Goal: Information Seeking & Learning: Learn about a topic

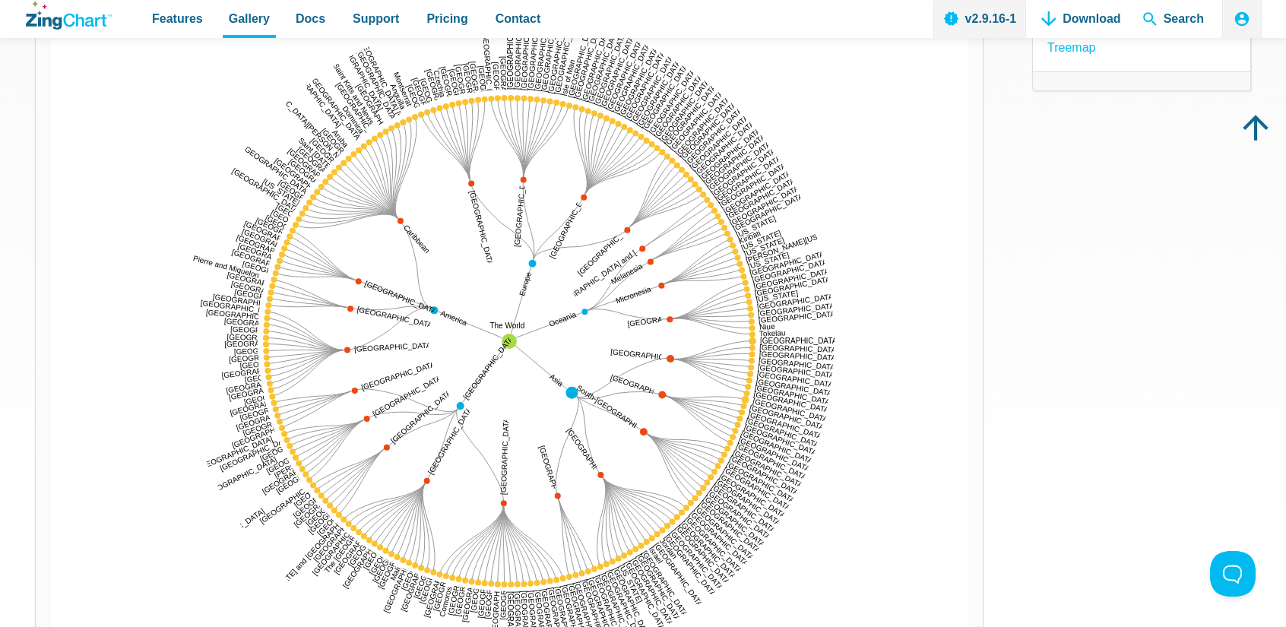
scroll to position [228, 0]
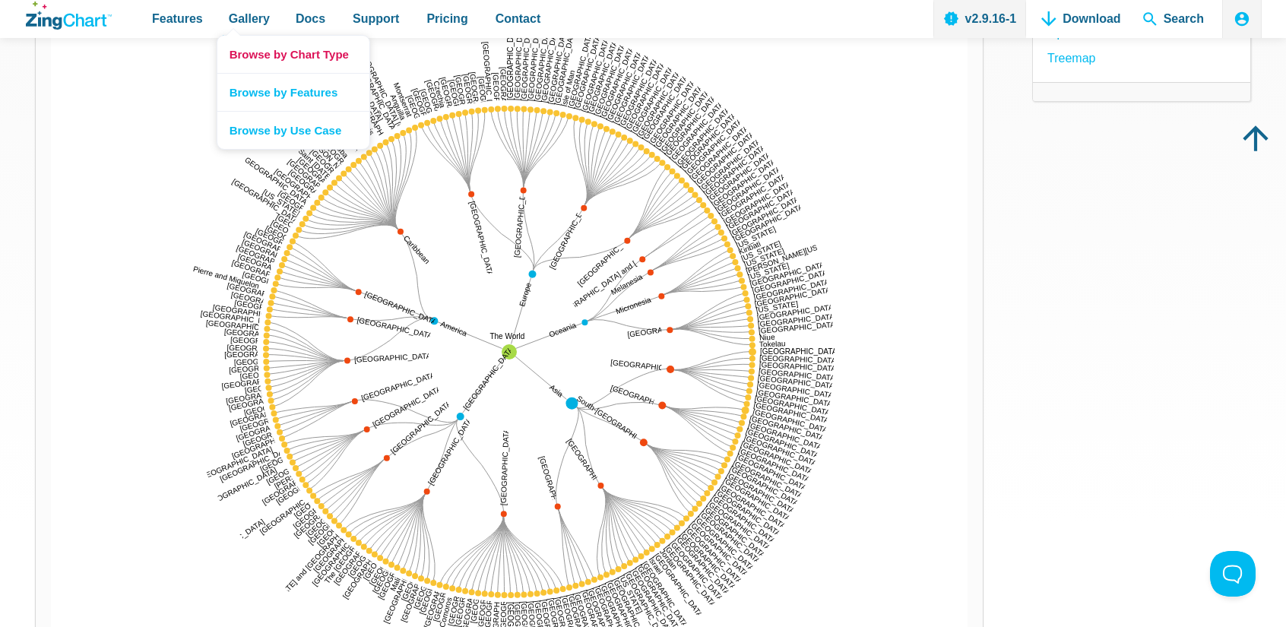
click at [249, 61] on link "Browse by Chart Type" at bounding box center [293, 54] width 152 height 37
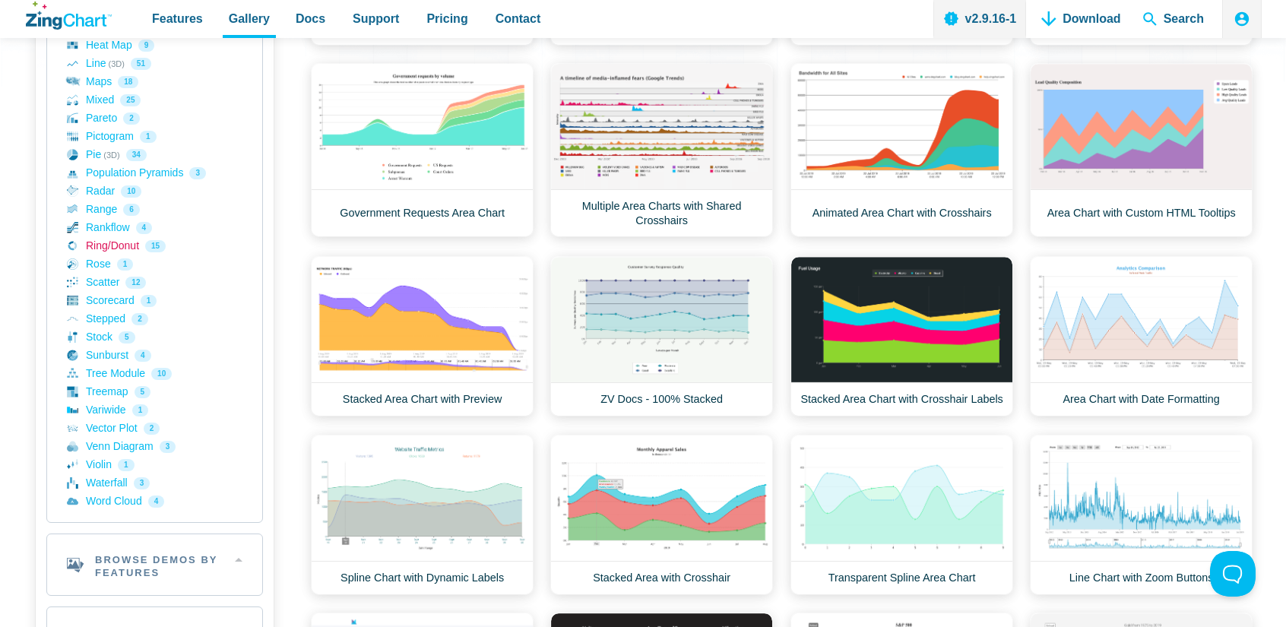
scroll to position [532, 0]
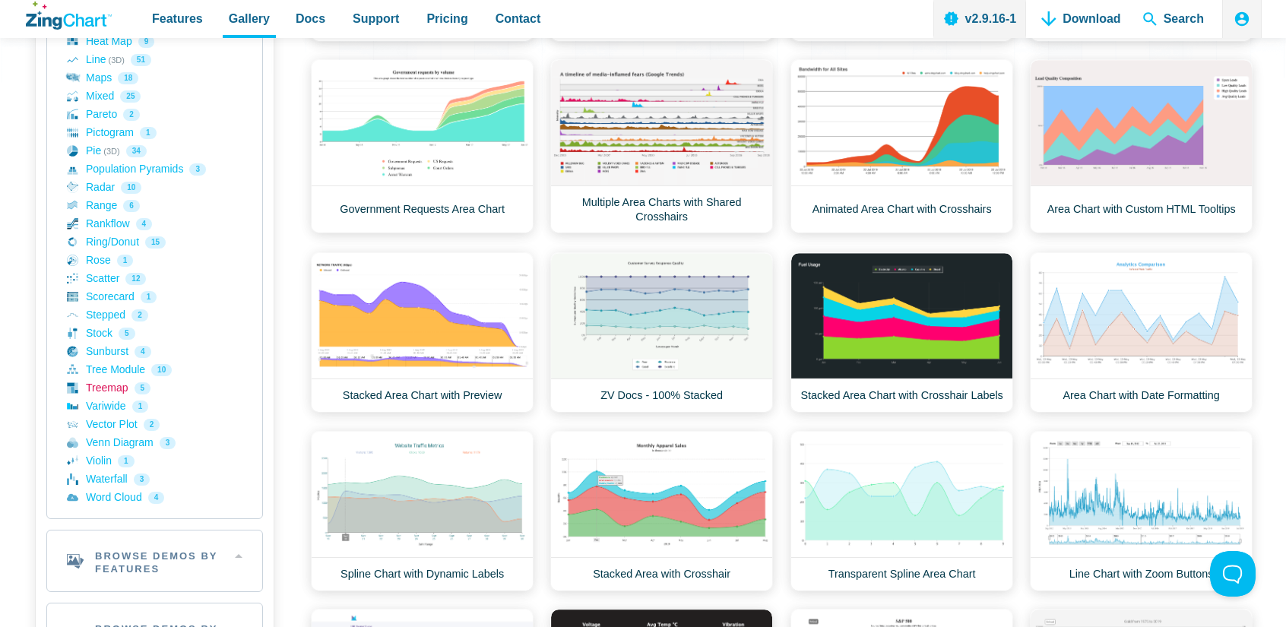
click at [109, 383] on link "Treemap 5" at bounding box center [155, 388] width 176 height 18
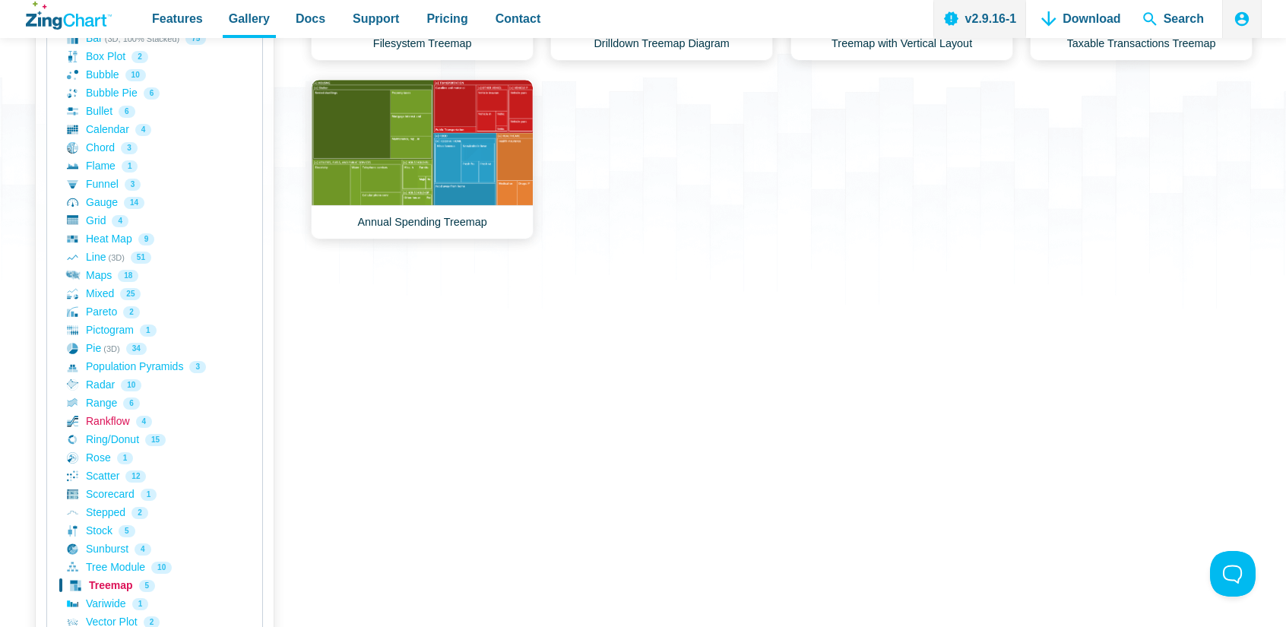
scroll to position [380, 0]
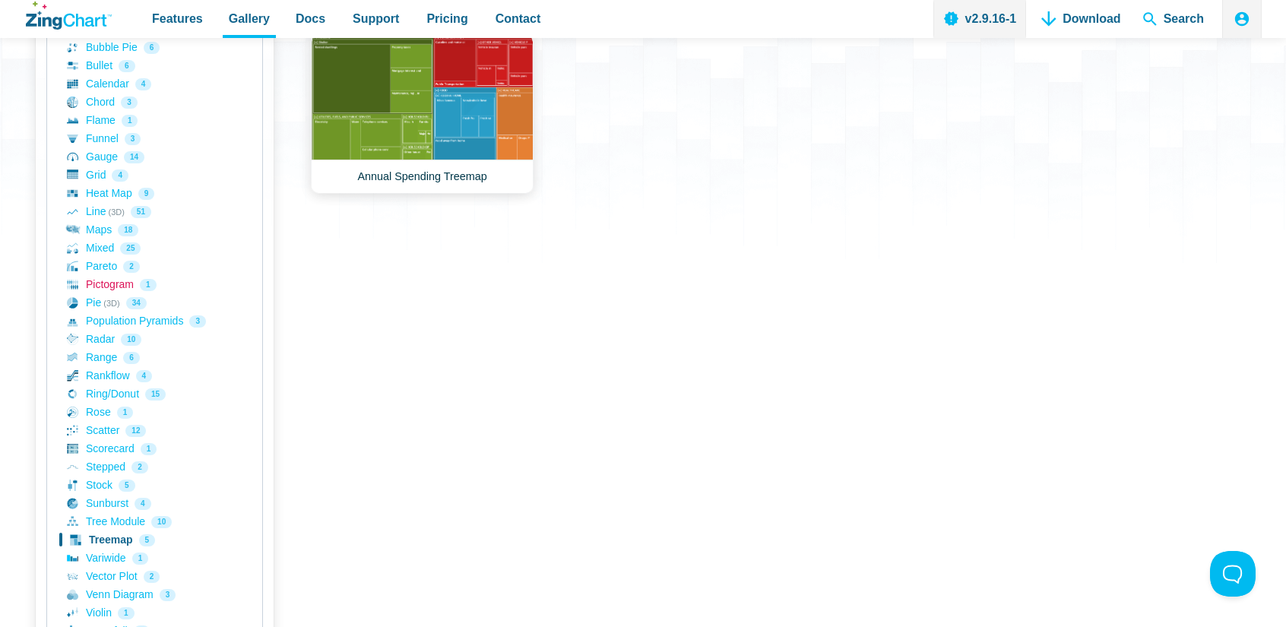
click at [108, 281] on link "Pictogram 1" at bounding box center [155, 285] width 176 height 18
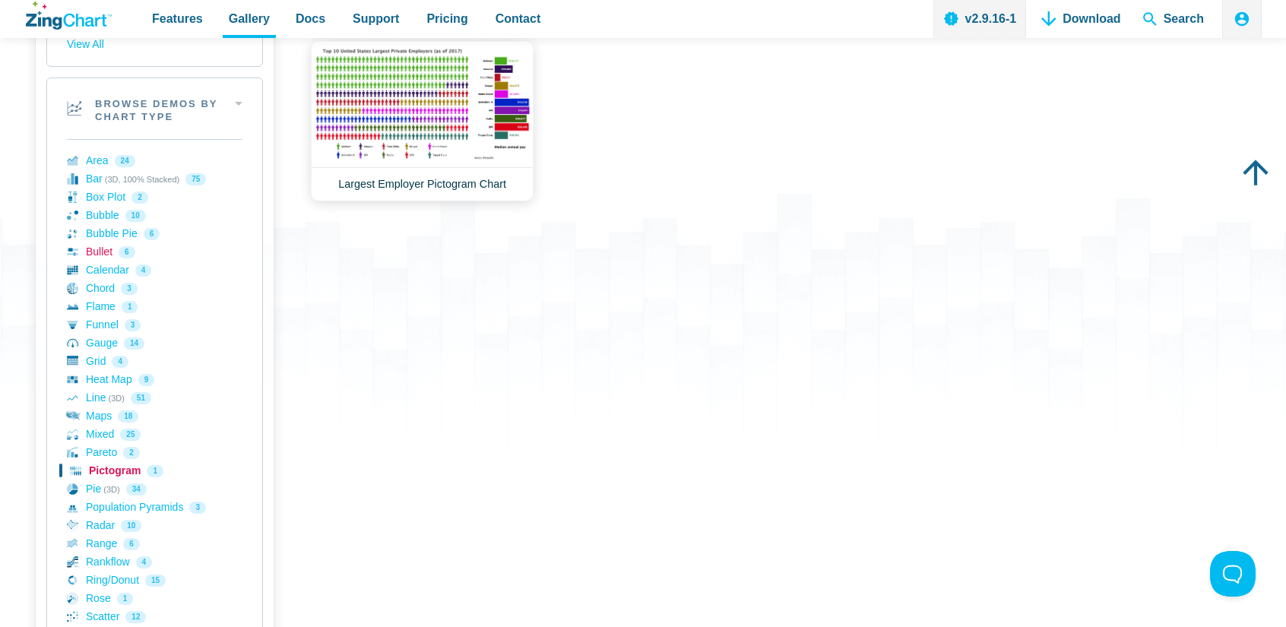
scroll to position [228, 0]
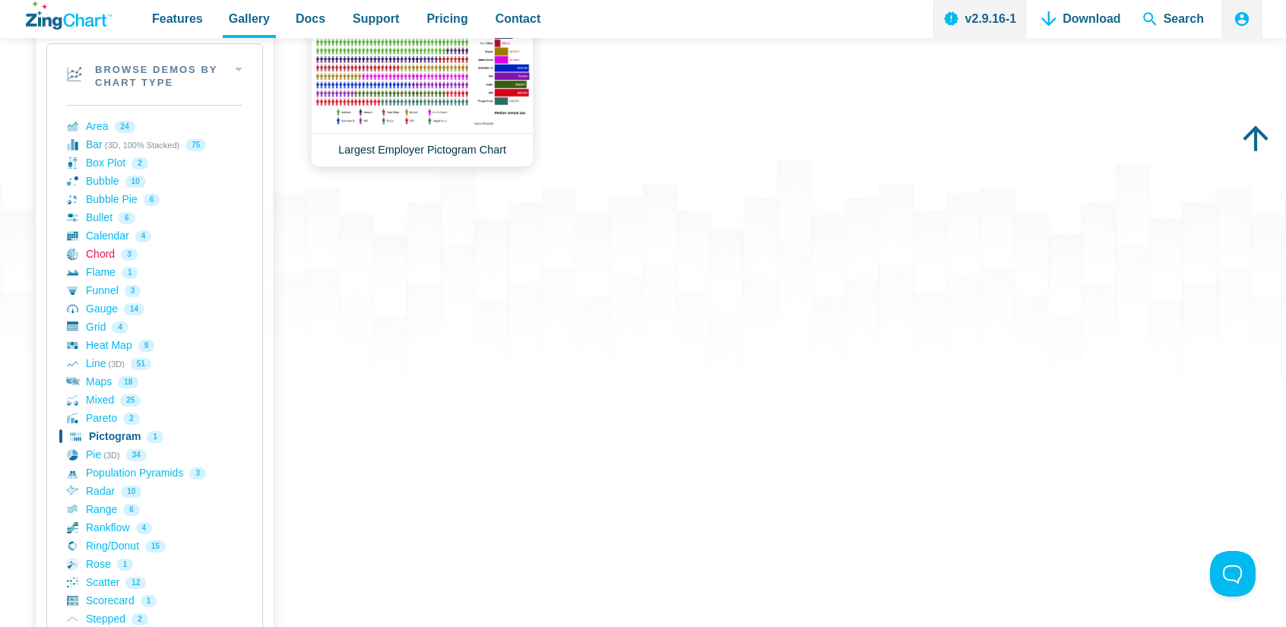
click at [85, 252] on link "Chord 3" at bounding box center [155, 255] width 176 height 18
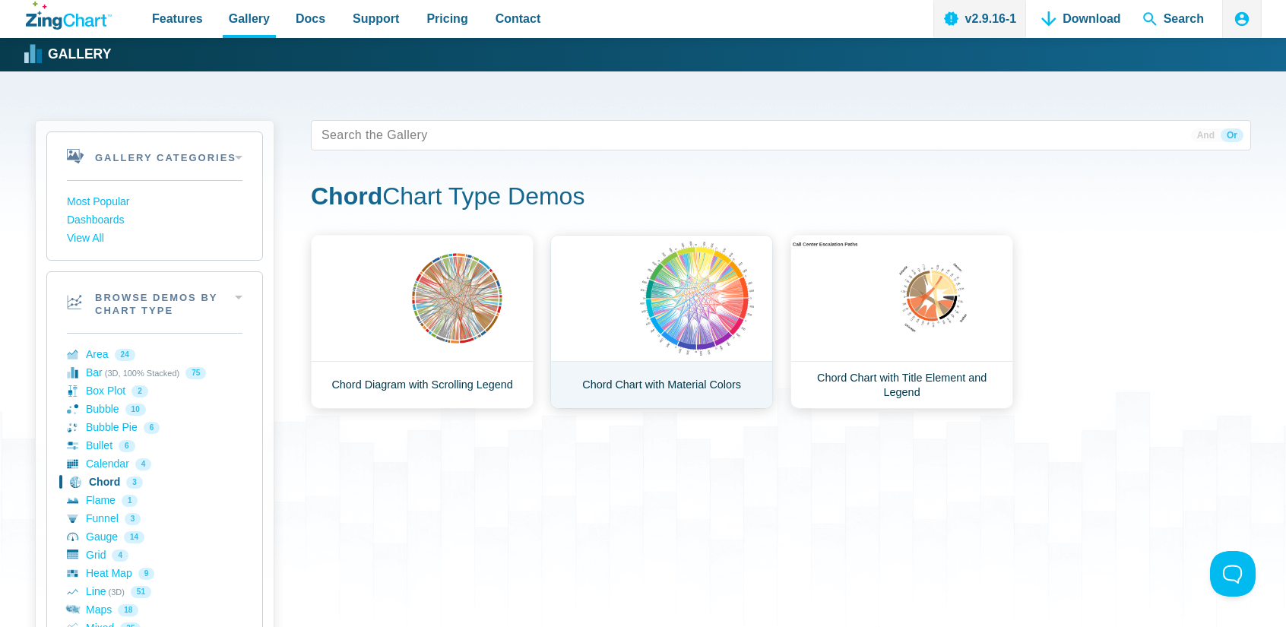
drag, startPoint x: 669, startPoint y: 301, endPoint x: 698, endPoint y: 301, distance: 28.9
click at [669, 301] on link "Chord Chart with Material Colors" at bounding box center [661, 322] width 223 height 174
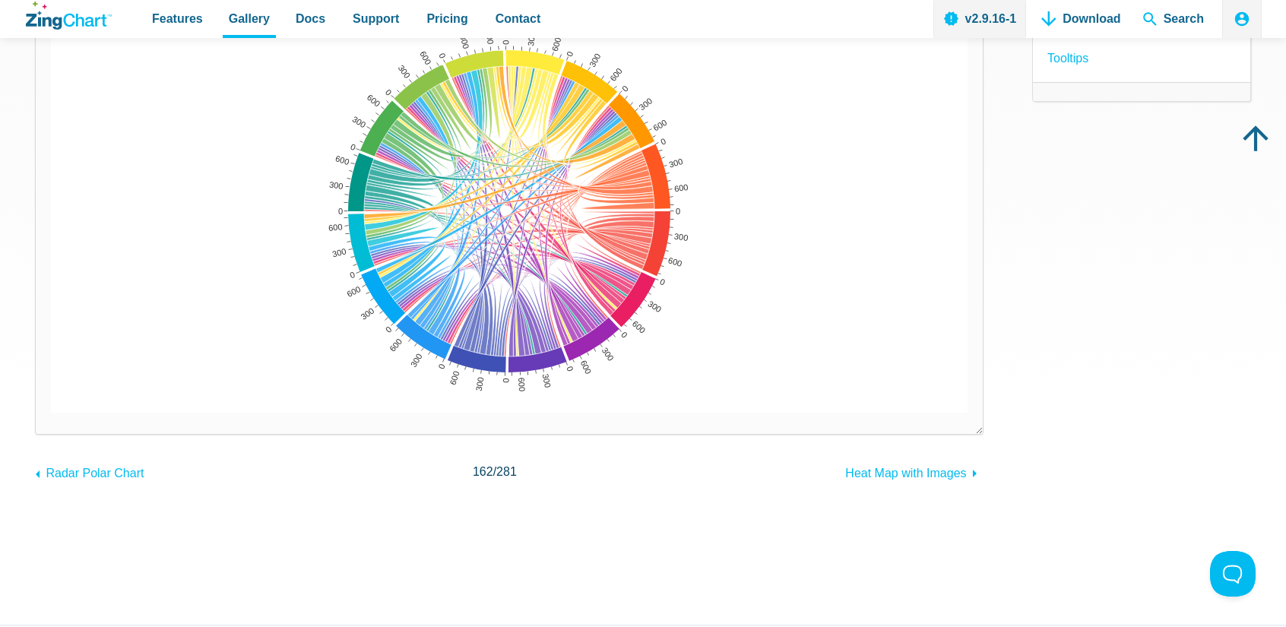
scroll to position [152, 0]
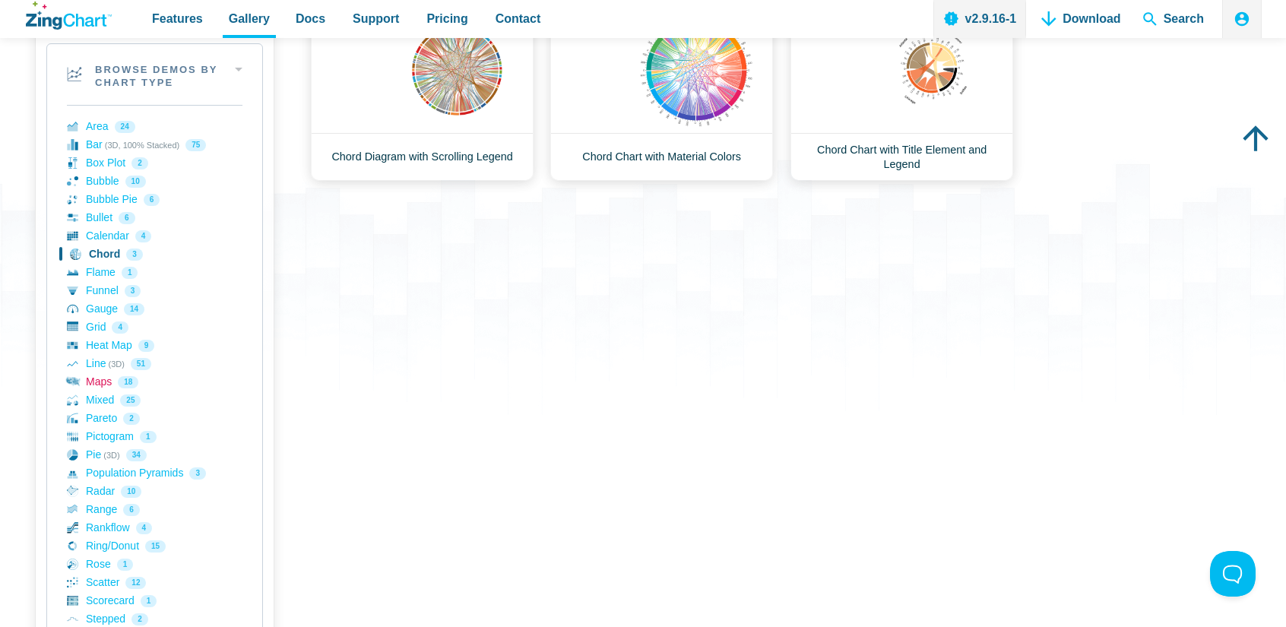
click at [99, 382] on link "Maps 18" at bounding box center [155, 382] width 176 height 18
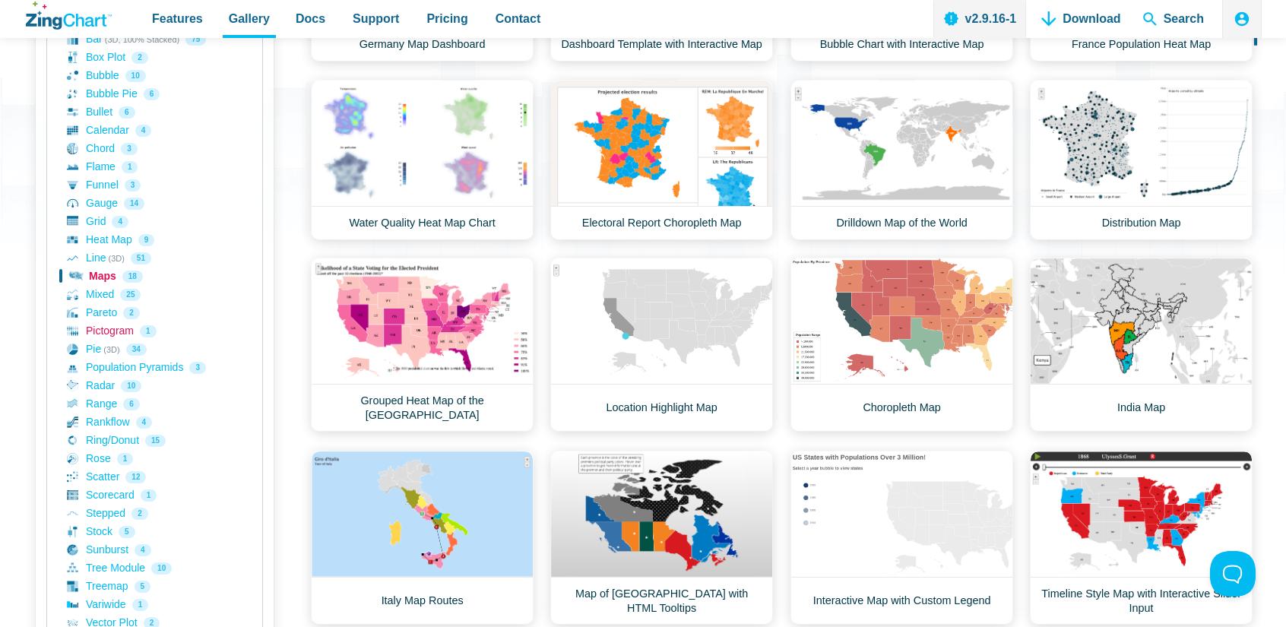
scroll to position [380, 0]
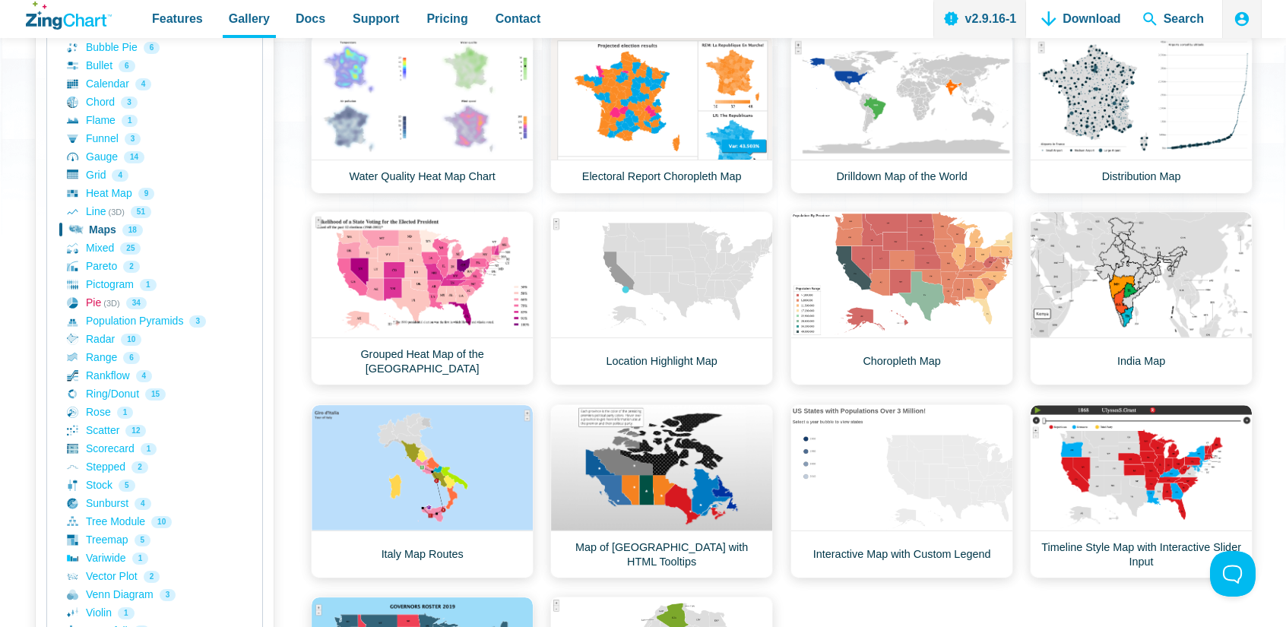
click at [90, 299] on link "Pie (3D) 34" at bounding box center [155, 303] width 176 height 18
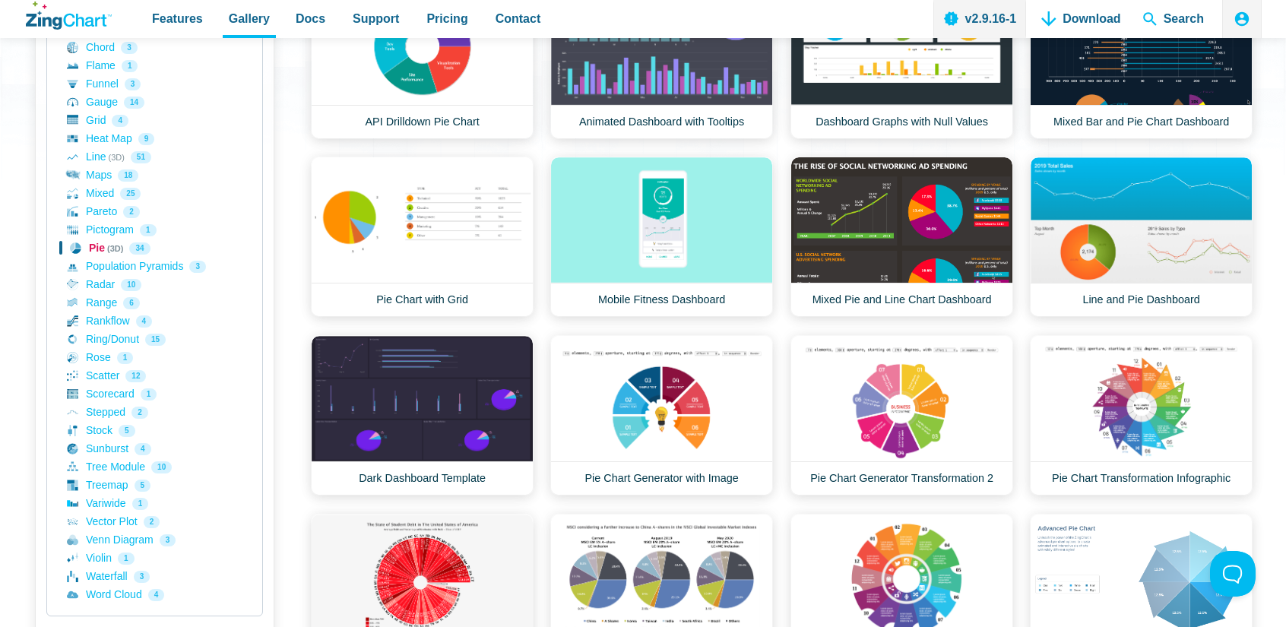
scroll to position [468, 0]
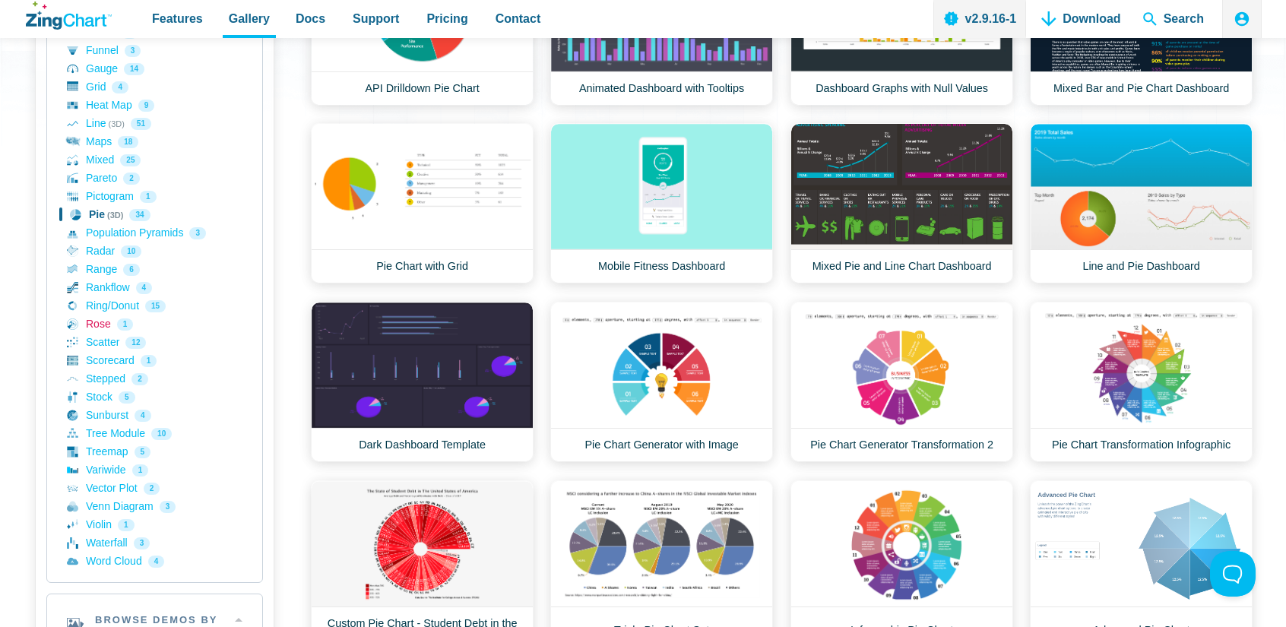
click at [90, 320] on link "Rose 1" at bounding box center [155, 324] width 176 height 18
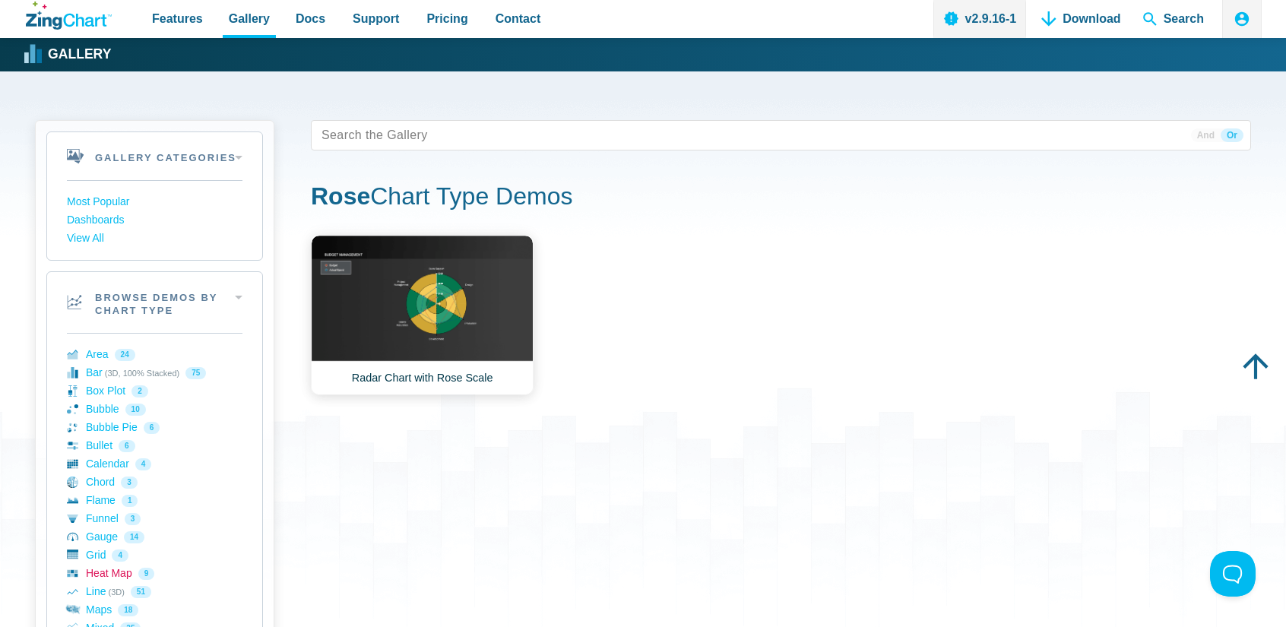
scroll to position [456, 0]
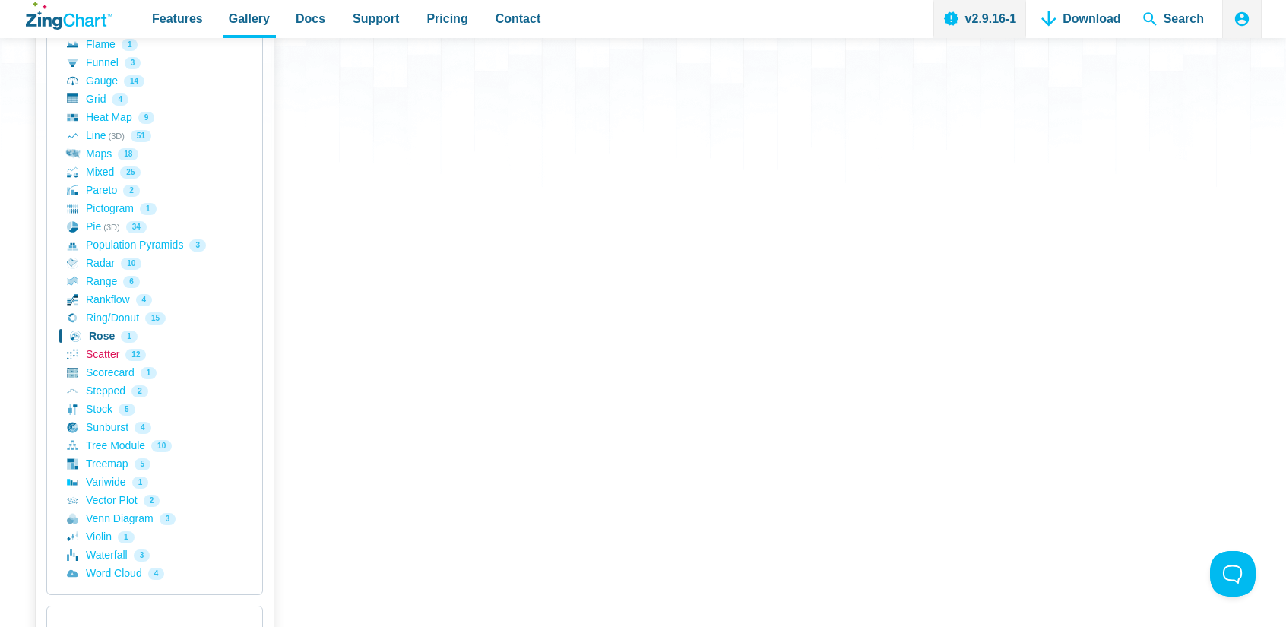
click at [106, 357] on link "Scatter 12" at bounding box center [155, 355] width 176 height 18
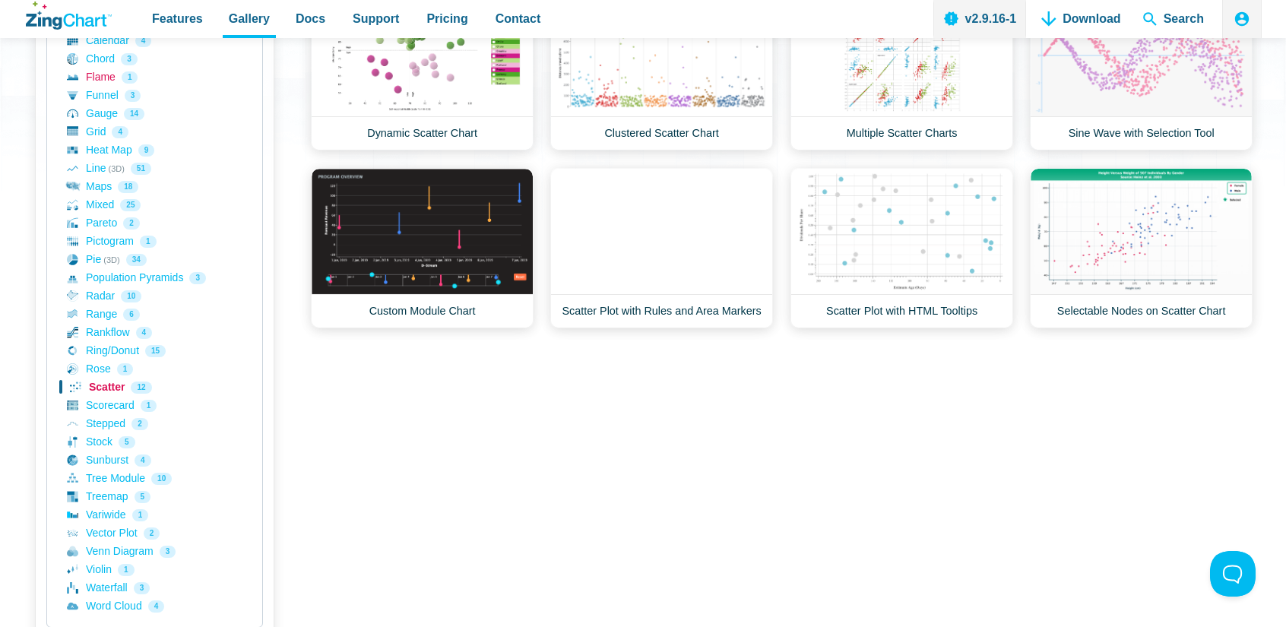
scroll to position [608, 0]
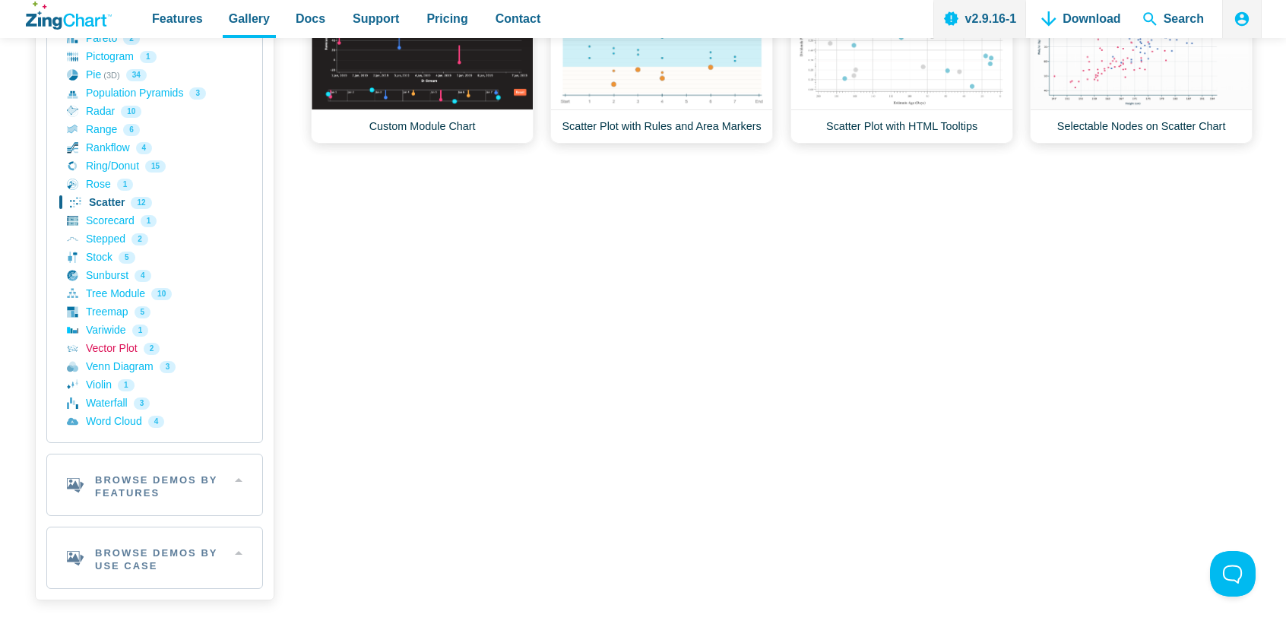
click at [109, 353] on link "Vector Plot 2" at bounding box center [155, 349] width 176 height 18
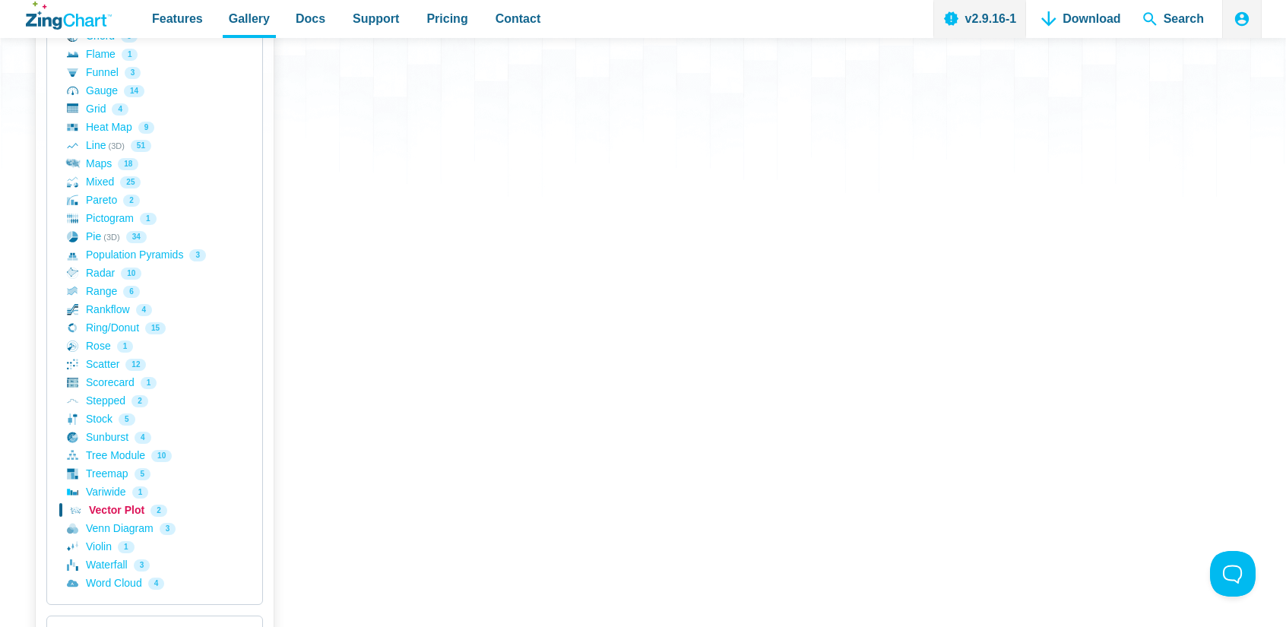
scroll to position [532, 0]
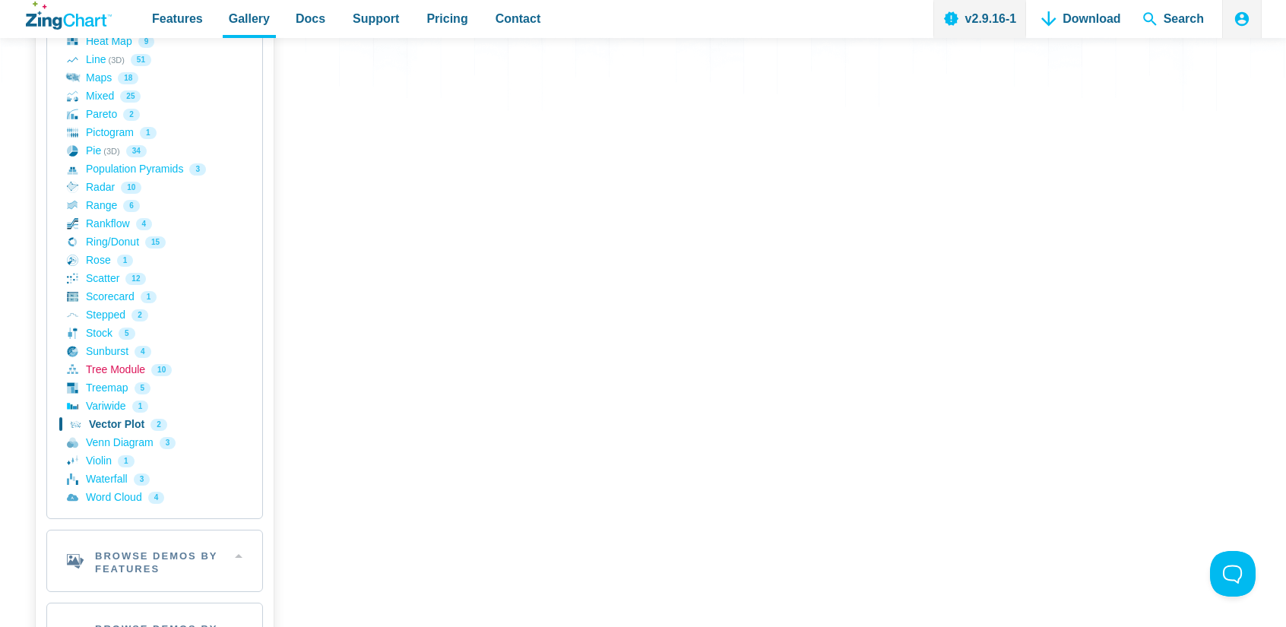
click at [122, 373] on link "Tree Module 10" at bounding box center [155, 370] width 176 height 18
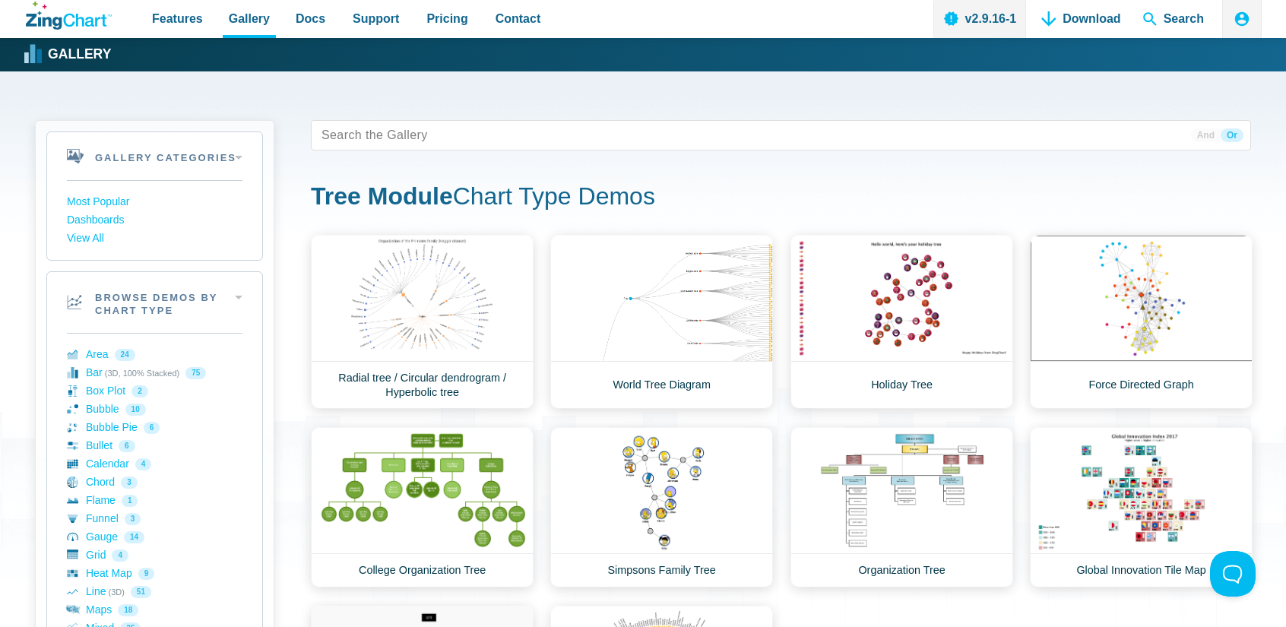
scroll to position [76, 0]
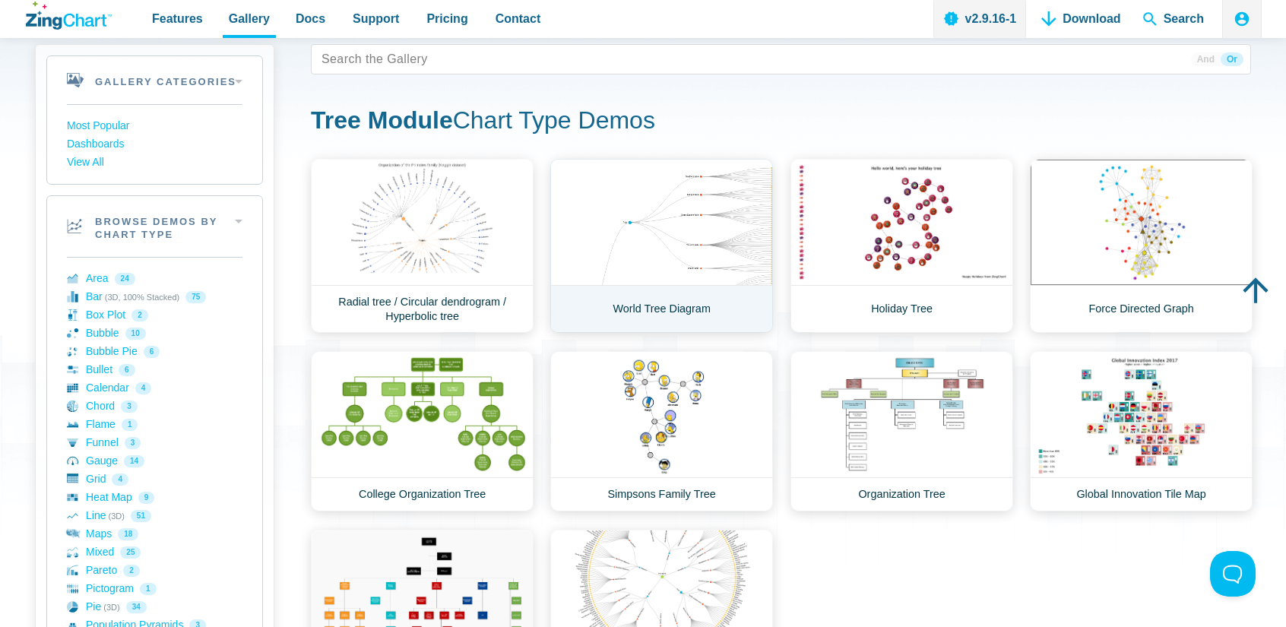
click at [651, 235] on link "World Tree Diagram" at bounding box center [661, 246] width 223 height 174
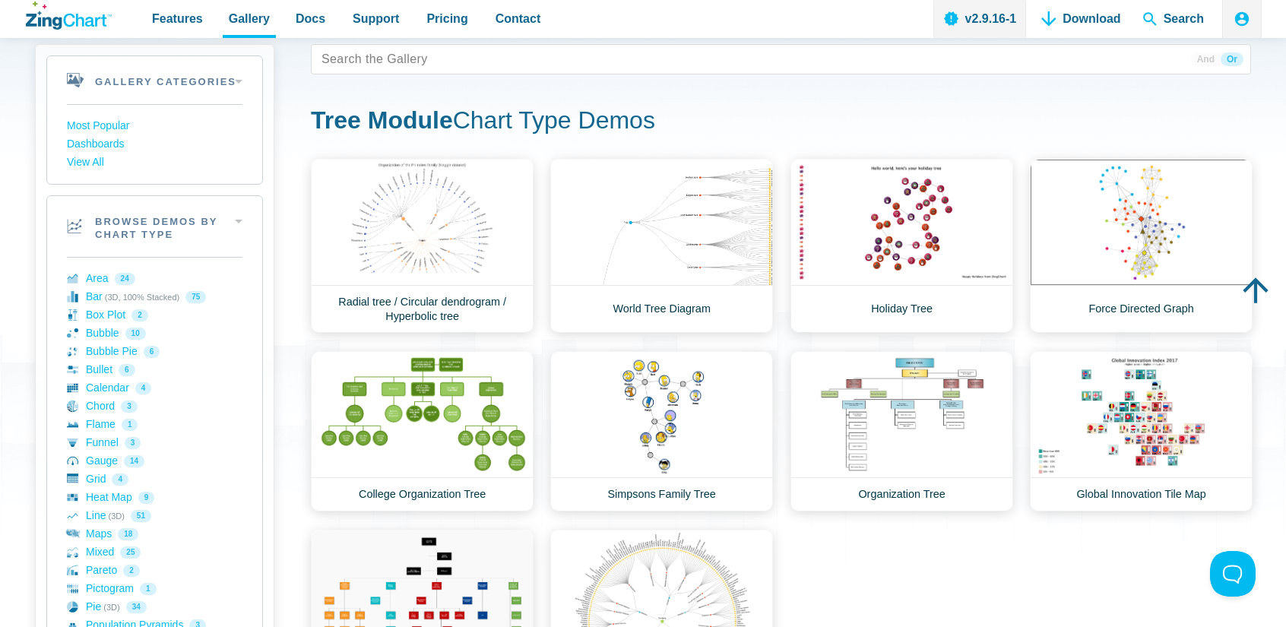
scroll to position [228, 0]
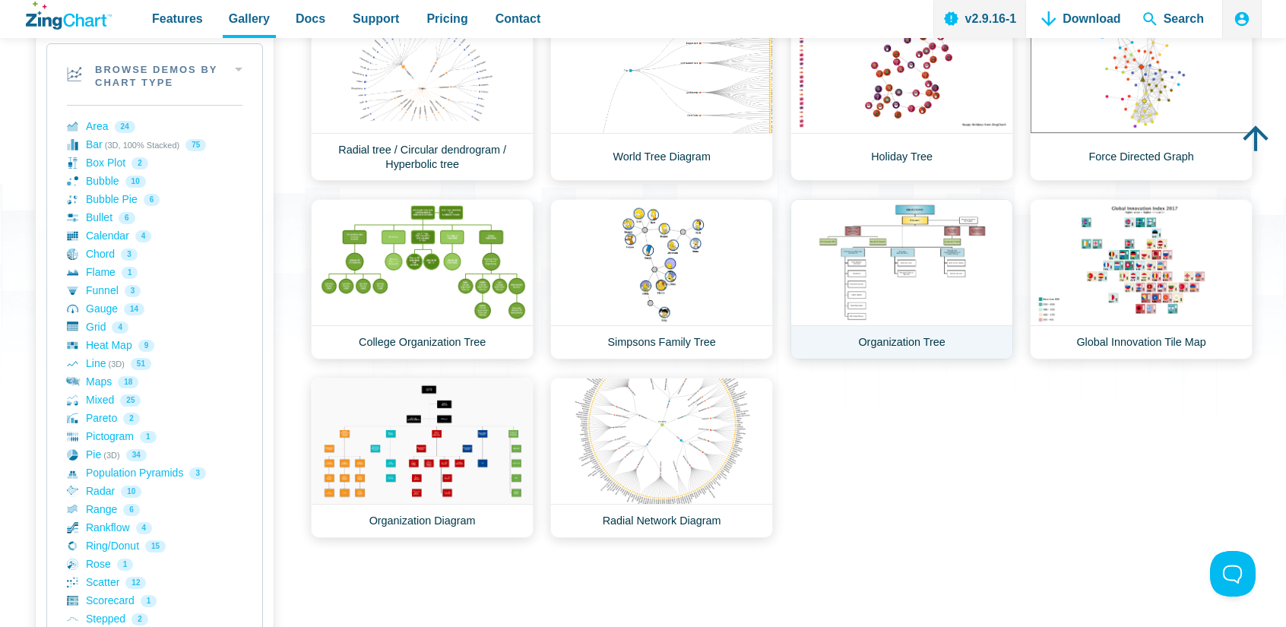
click at [889, 260] on link "Organization Tree" at bounding box center [901, 279] width 223 height 160
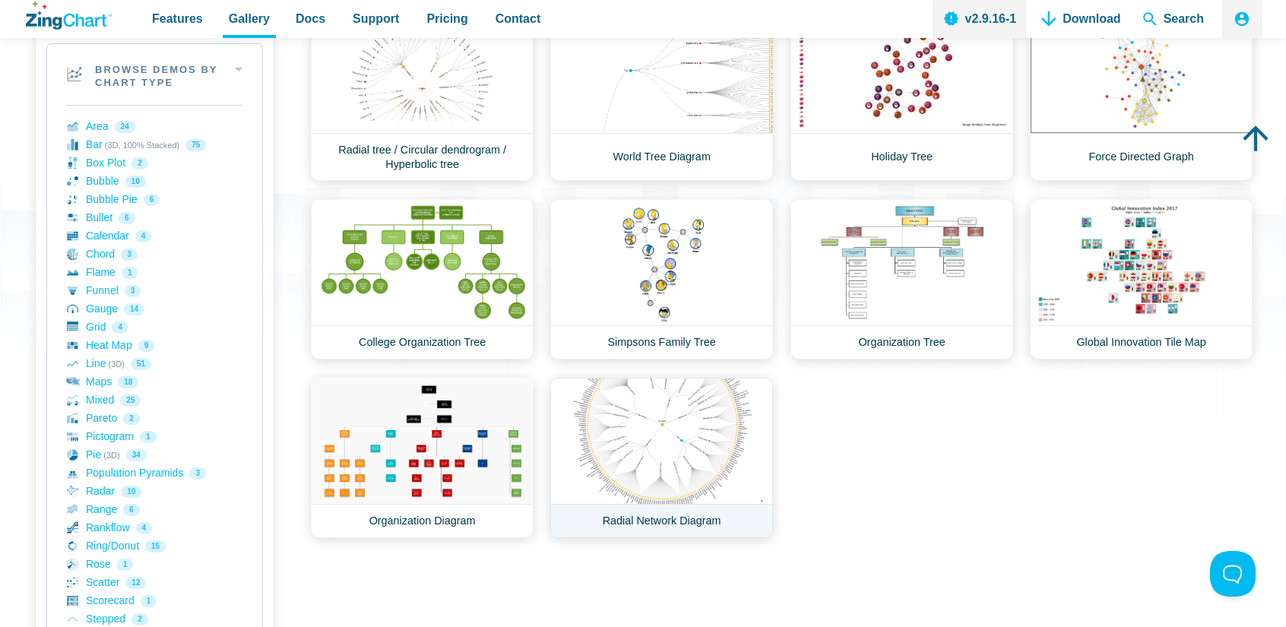
click at [619, 442] on link "Radial Network Diagram" at bounding box center [661, 458] width 223 height 160
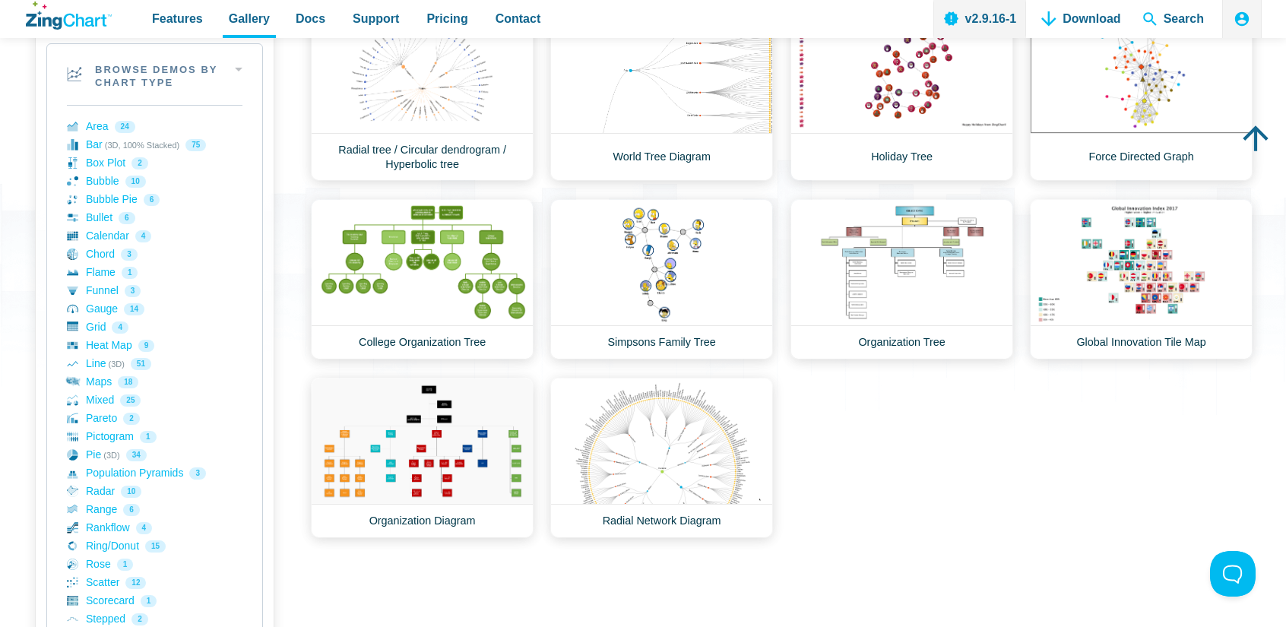
scroll to position [0, 0]
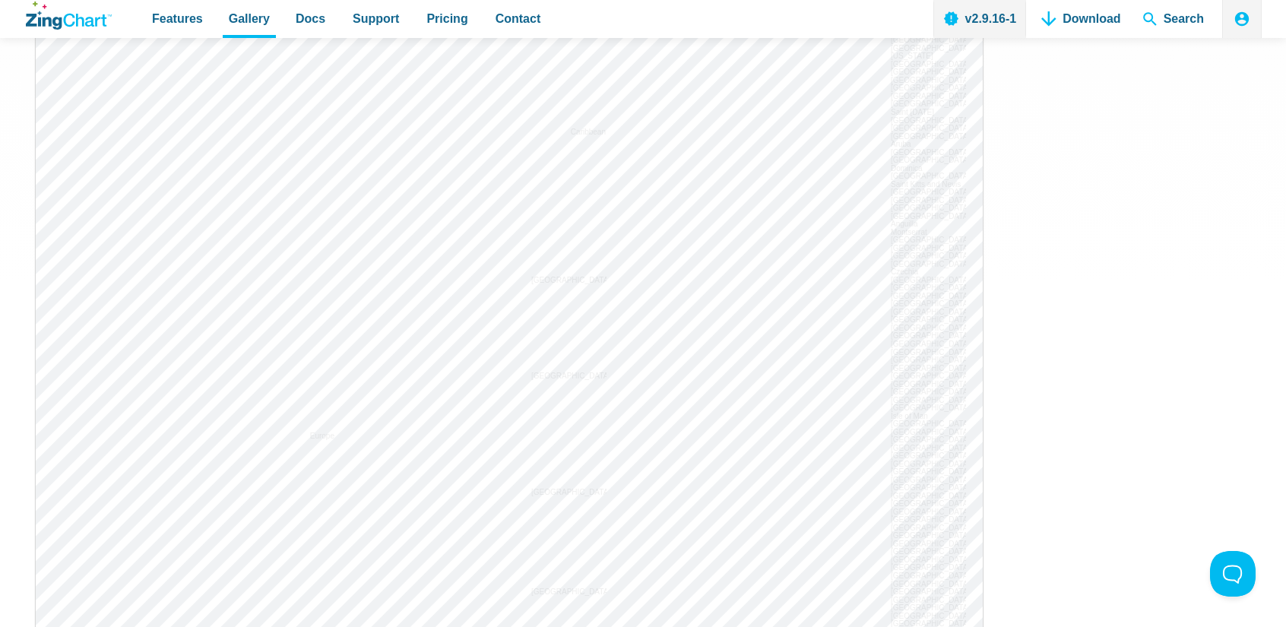
scroll to position [1672, 0]
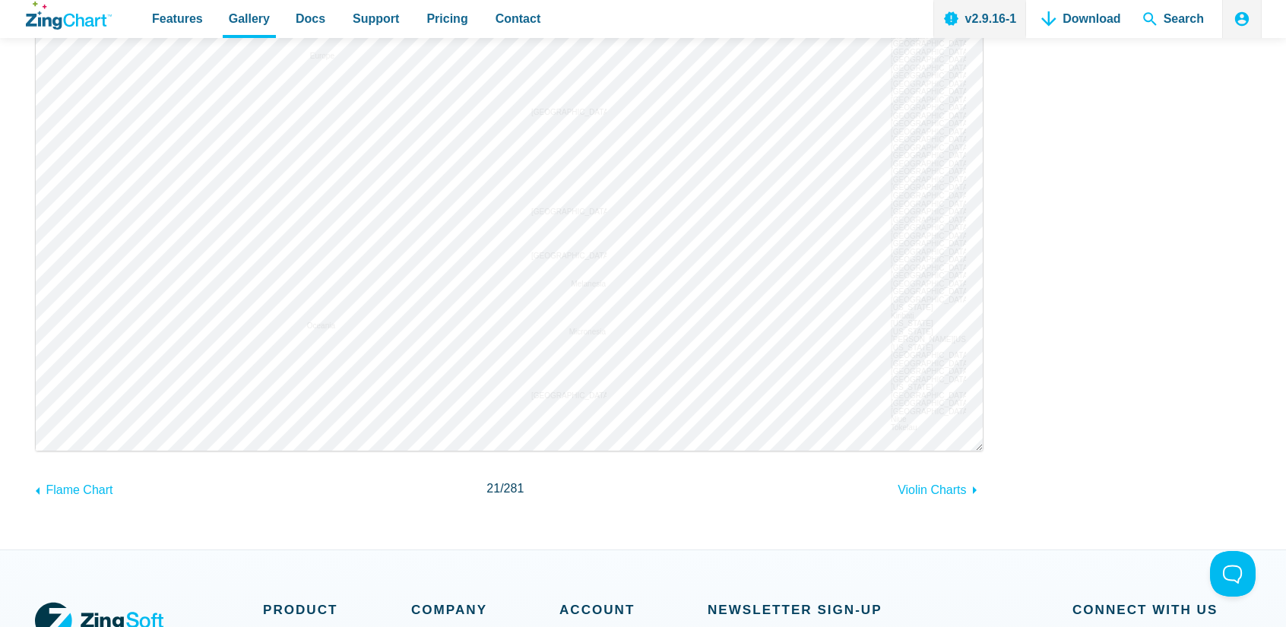
drag, startPoint x: 0, startPoint y: 0, endPoint x: 700, endPoint y: 220, distance: 733.7
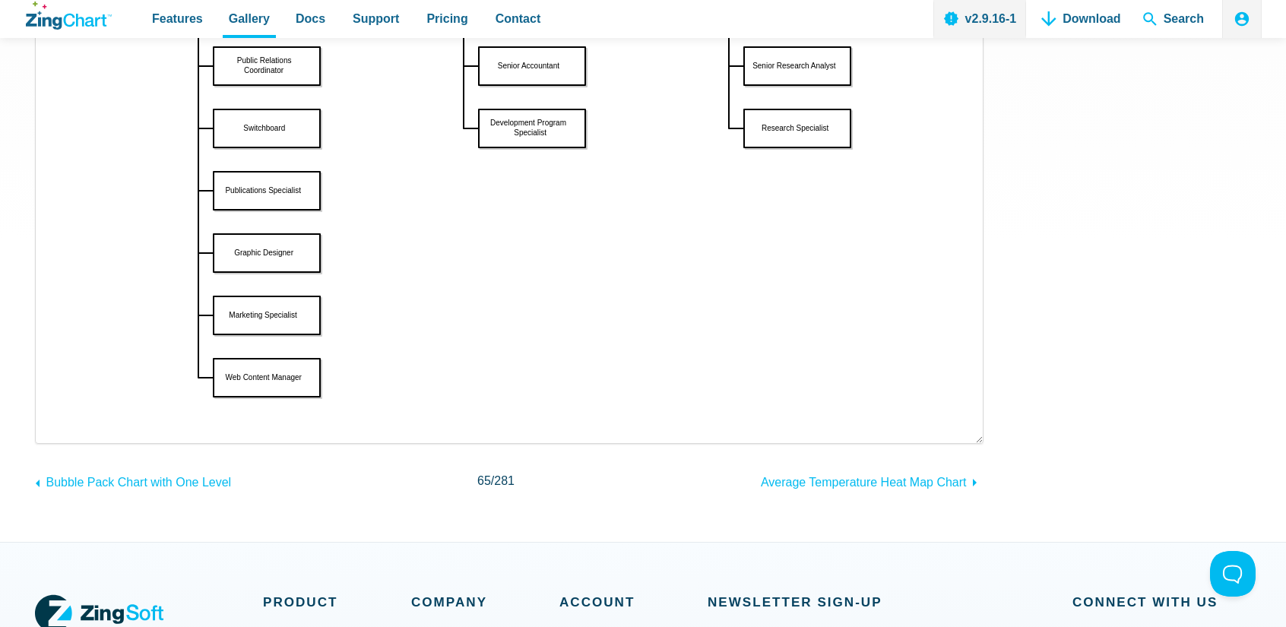
scroll to position [380, 0]
